Goal: Find specific page/section: Find specific page/section

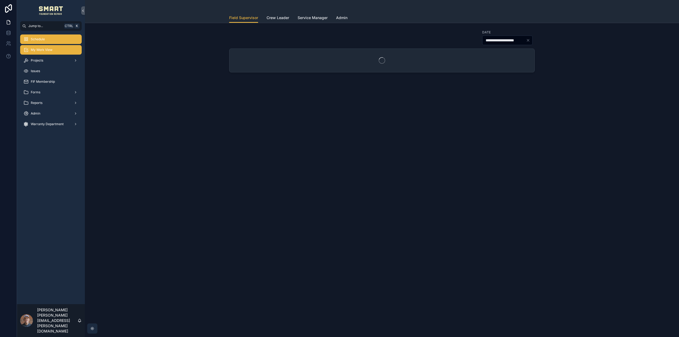
click at [54, 52] on div "My Work View" at bounding box center [50, 50] width 55 height 8
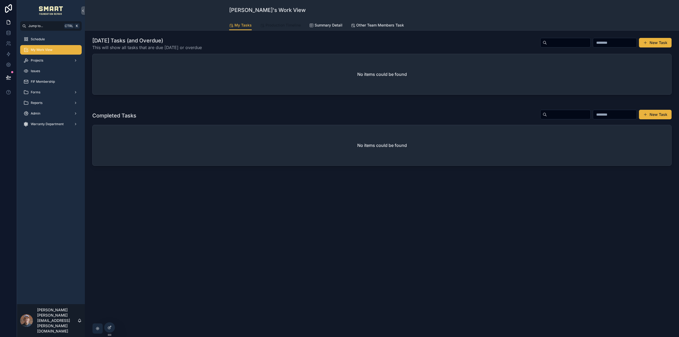
click at [273, 28] on link "Production Timeline" at bounding box center [280, 25] width 41 height 11
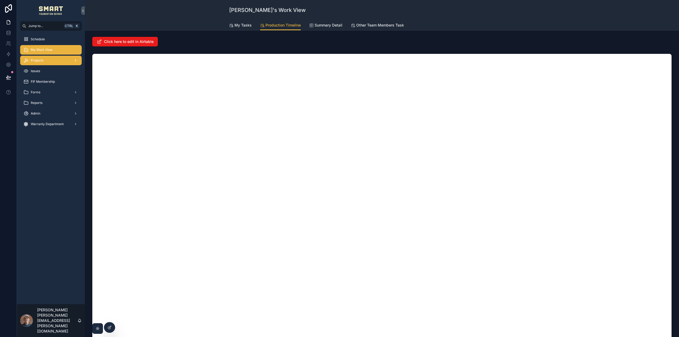
click at [51, 59] on div "Projects" at bounding box center [50, 60] width 55 height 8
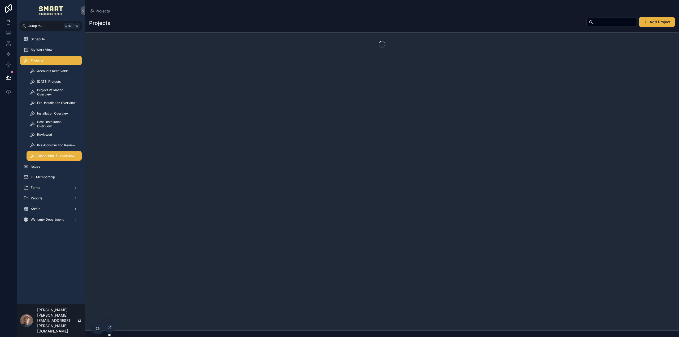
click at [59, 158] on span "Tunnel Backfill Overview" at bounding box center [55, 156] width 37 height 4
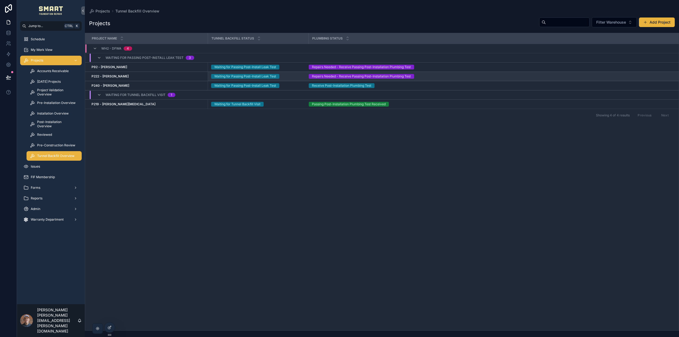
click at [112, 77] on strong "P222 - Mary Clark" at bounding box center [110, 76] width 37 height 4
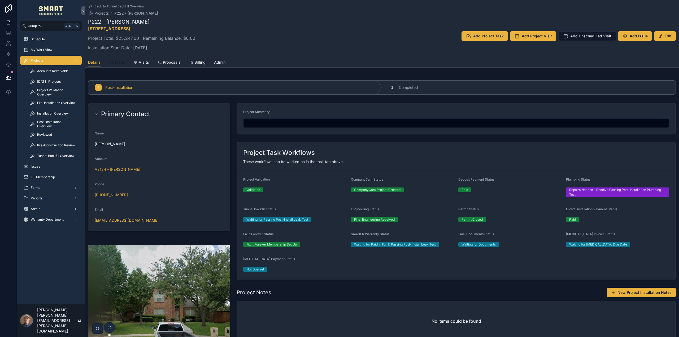
click at [116, 60] on span "Tasks" at bounding box center [119, 62] width 11 height 5
